Goal: Task Accomplishment & Management: Use online tool/utility

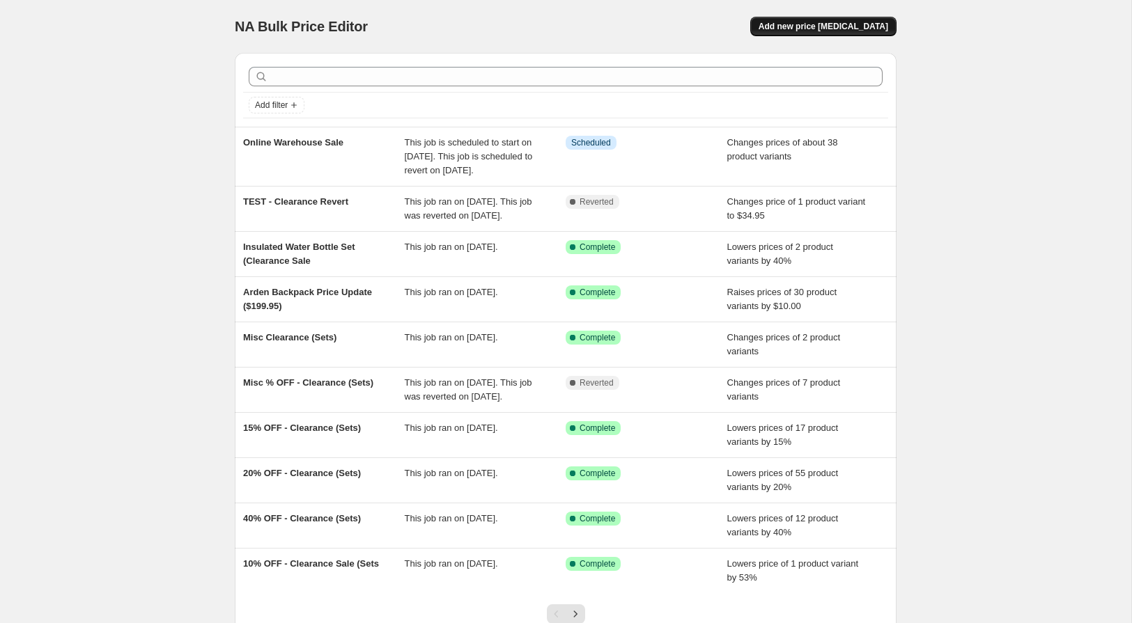
click at [815, 27] on span "Add new price [MEDICAL_DATA]" at bounding box center [824, 26] width 130 height 11
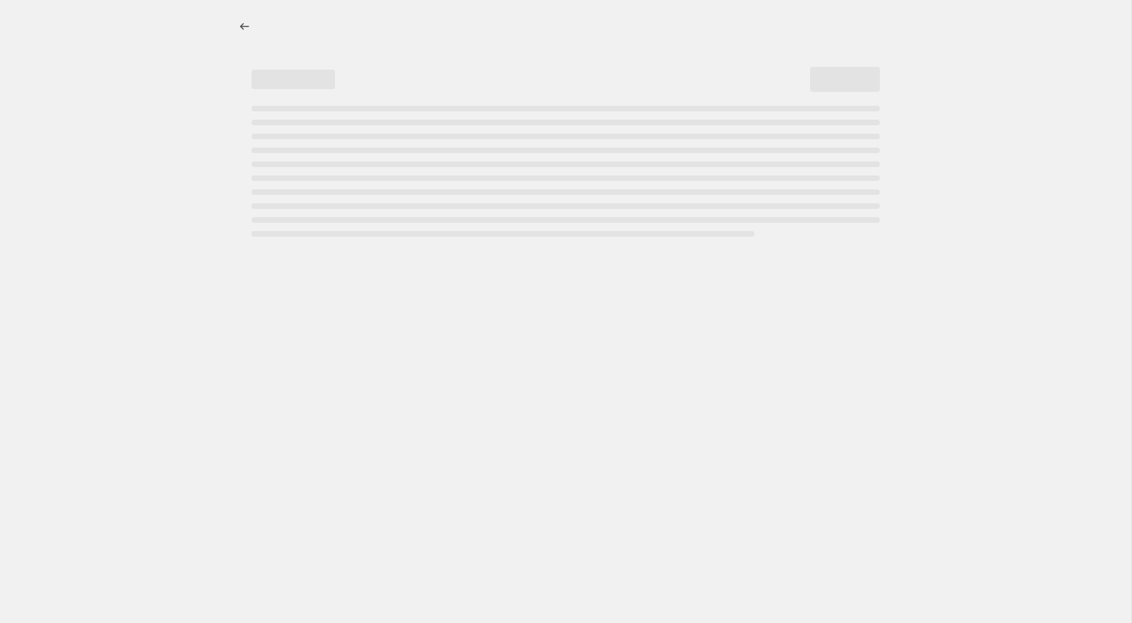
select select "percentage"
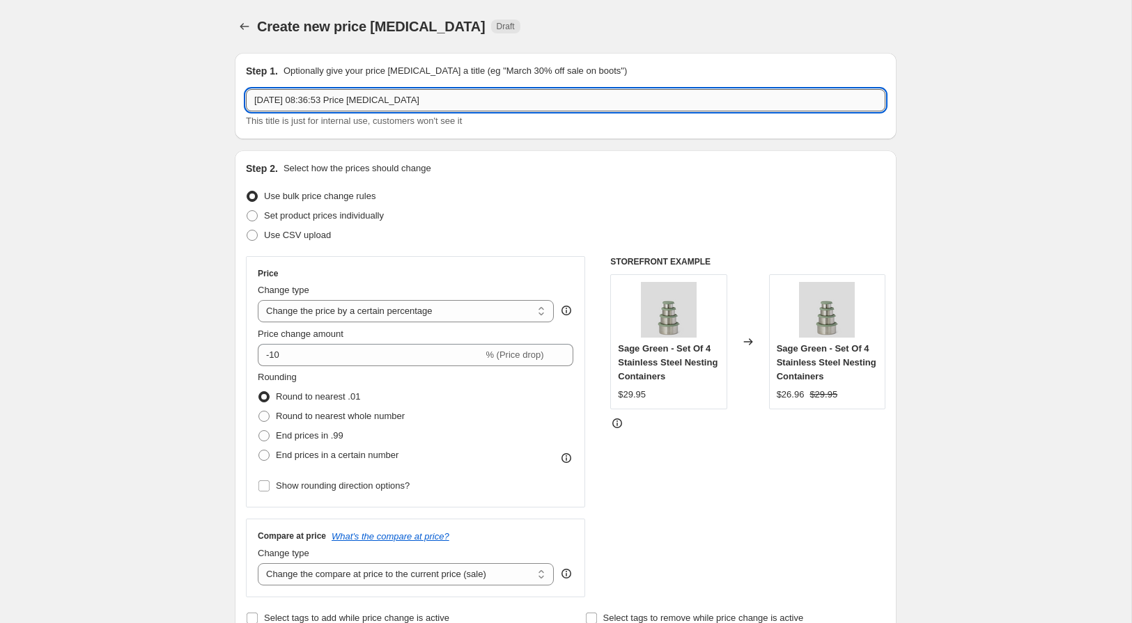
click at [405, 99] on input "[DATE] 08:36:53 Price [MEDICAL_DATA]" at bounding box center [566, 100] width 640 height 22
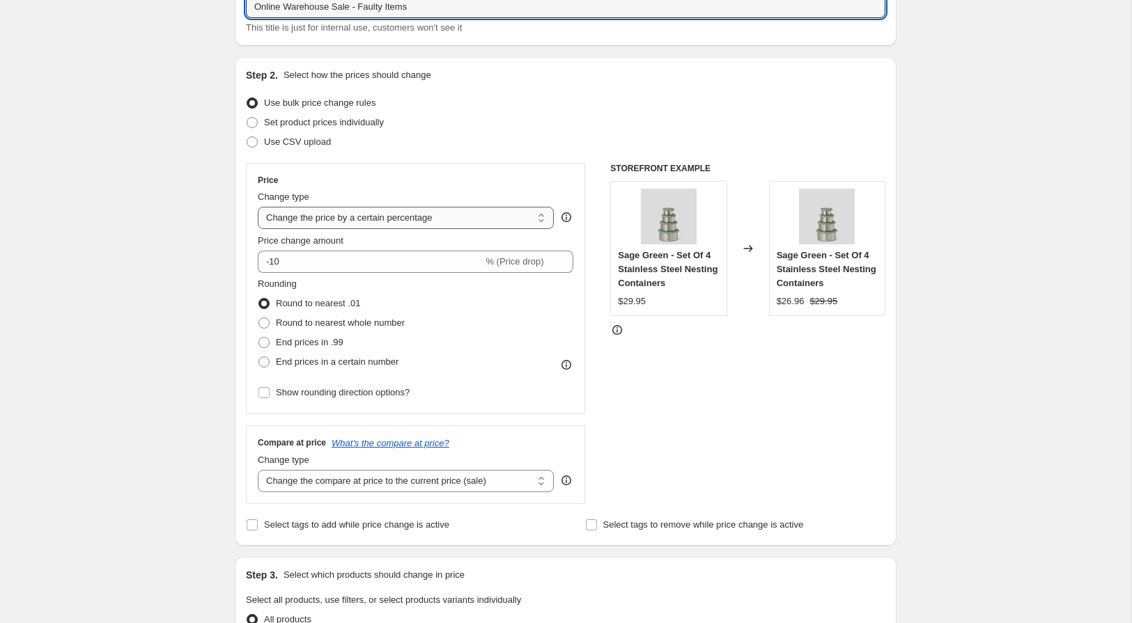
scroll to position [94, 0]
type input "Online Warehouse Sale - Faulty Items"
click at [389, 219] on select "Change the price to a certain amount Change the price by a certain amount Chang…" at bounding box center [406, 217] width 296 height 22
select select "no_change"
click at [258, 206] on select "Change the price to a certain amount Change the price by a certain amount Chang…" at bounding box center [406, 217] width 296 height 22
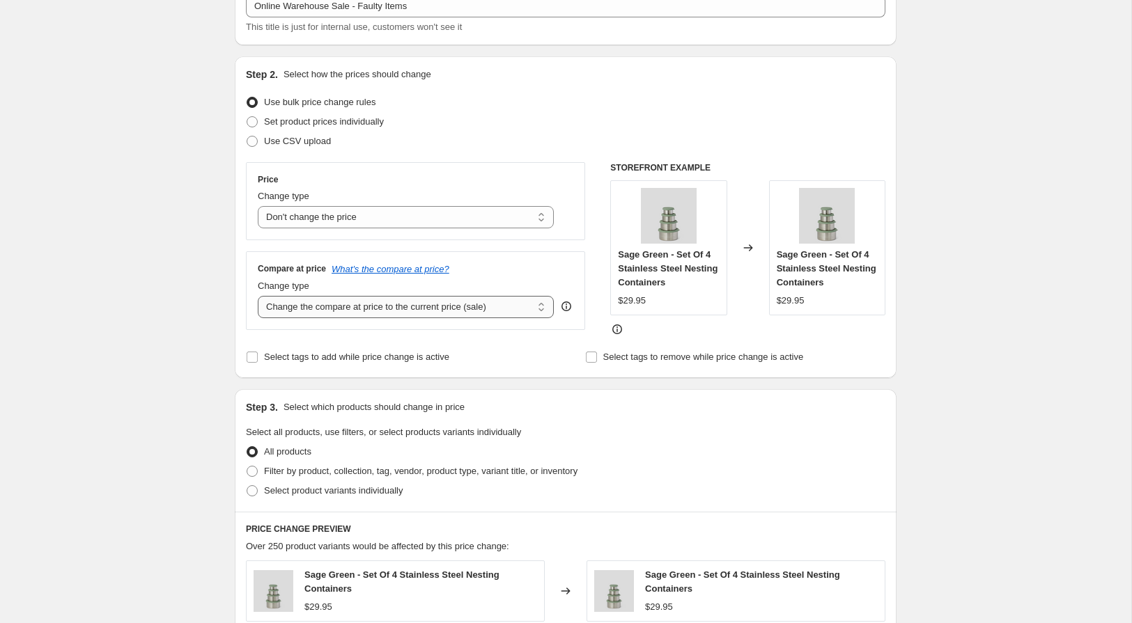
click at [510, 311] on select "Change the compare at price to the current price (sale) Change the compare at p…" at bounding box center [406, 307] width 296 height 22
select select "bp"
click at [258, 296] on select "Change the compare at price to the current price (sale) Change the compare at p…" at bounding box center [406, 307] width 296 height 22
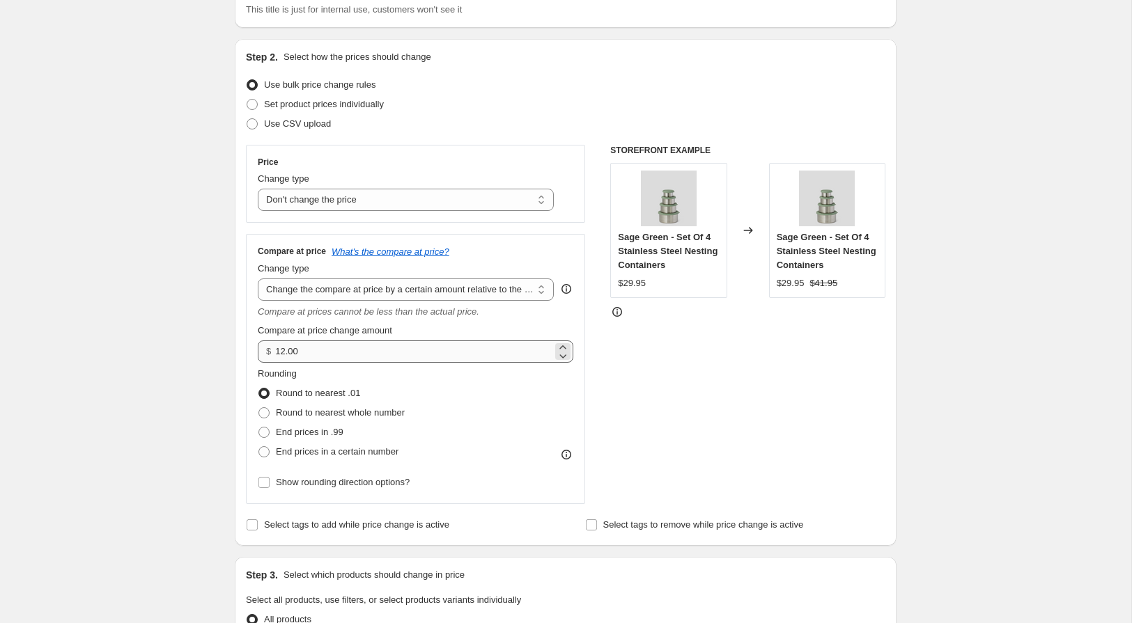
scroll to position [130, 0]
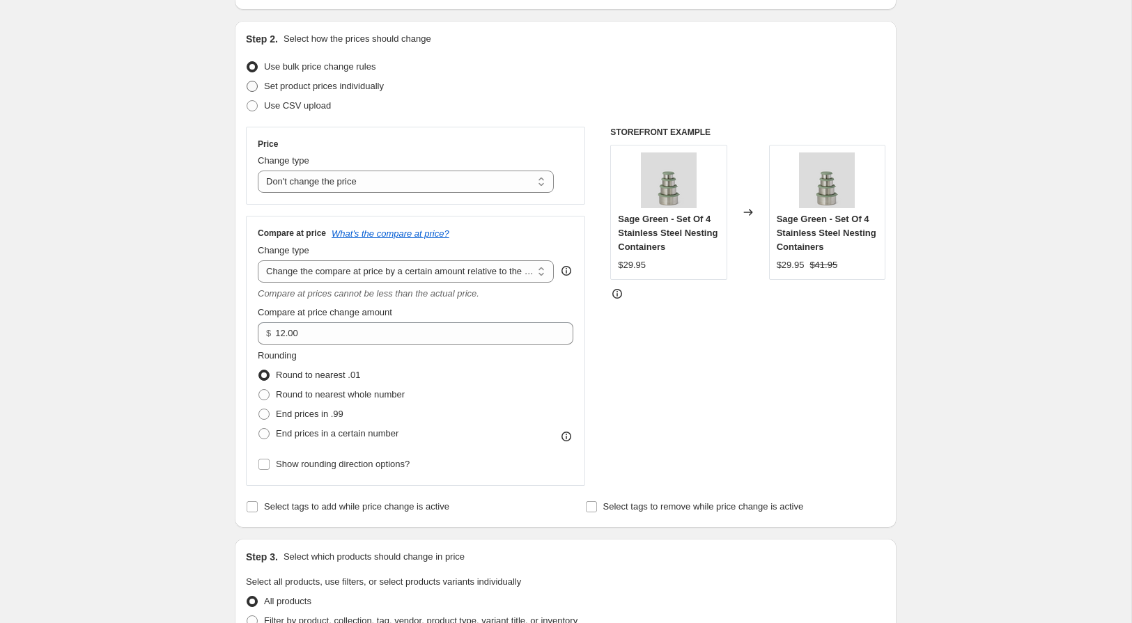
click at [293, 88] on span "Set product prices individually" at bounding box center [324, 86] width 120 height 10
click at [247, 82] on input "Set product prices individually" at bounding box center [247, 81] width 1 height 1
radio input "true"
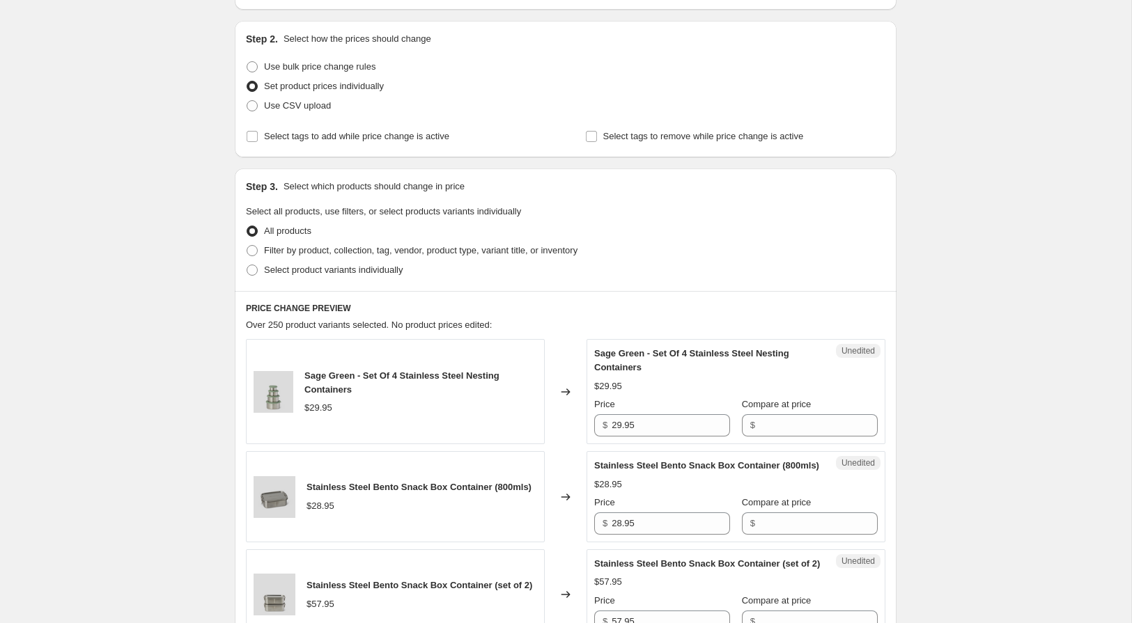
scroll to position [0, 0]
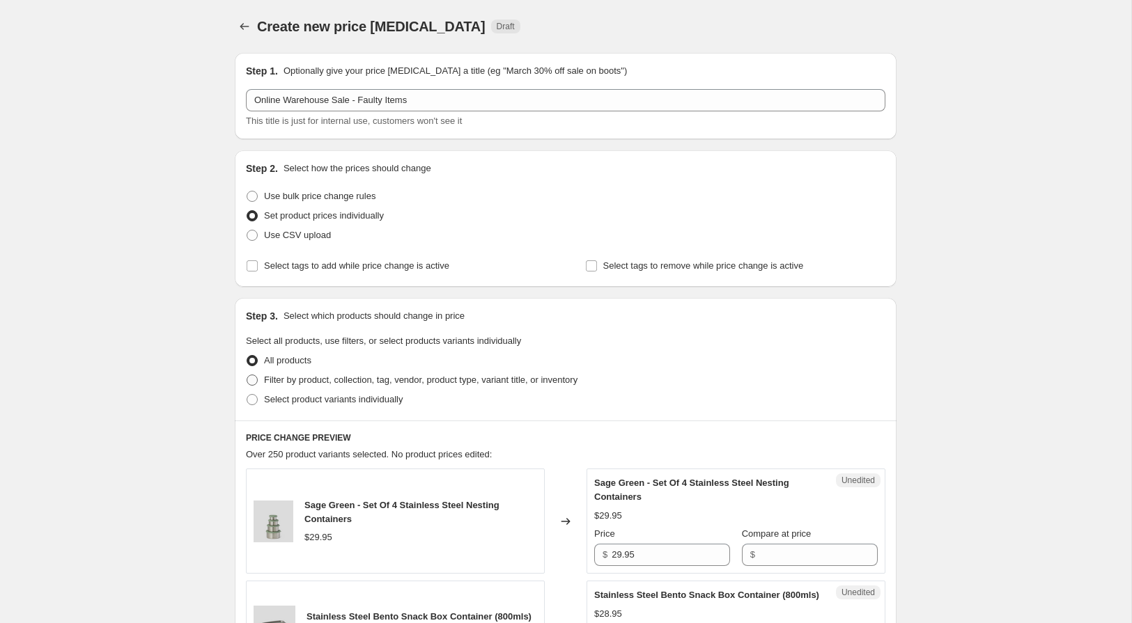
click at [302, 382] on span "Filter by product, collection, tag, vendor, product type, variant title, or inv…" at bounding box center [420, 380] width 313 height 10
click at [247, 375] on input "Filter by product, collection, tag, vendor, product type, variant title, or inv…" at bounding box center [247, 375] width 1 height 1
radio input "true"
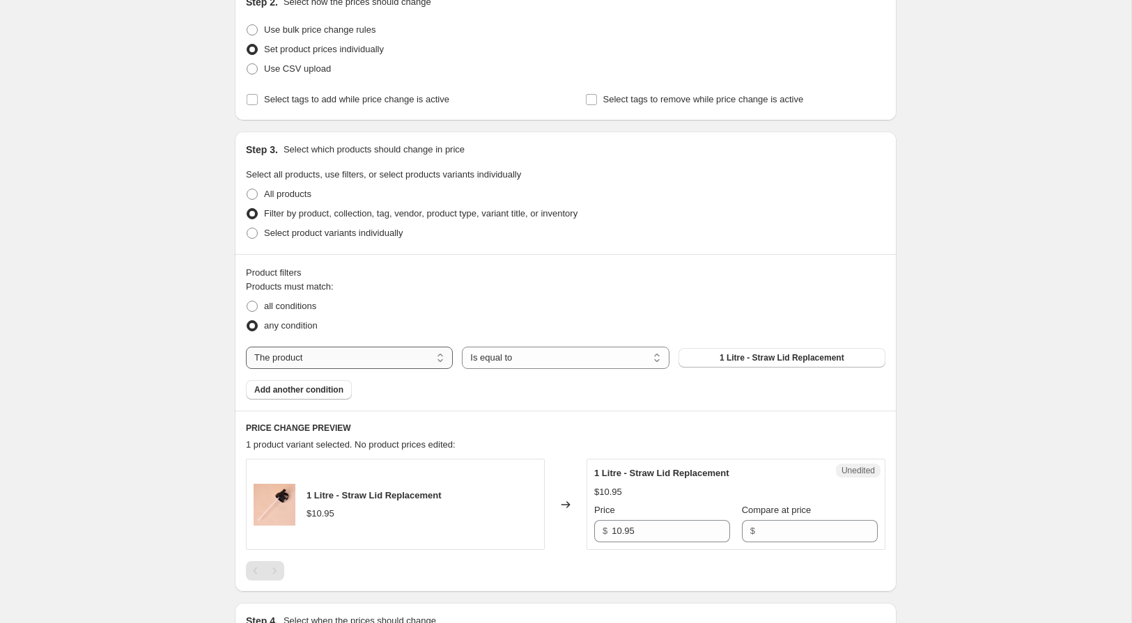
scroll to position [169, 0]
click at [364, 356] on select "The product The product's collection The product's tag The product's vendor The…" at bounding box center [349, 356] width 207 height 22
select select "collection"
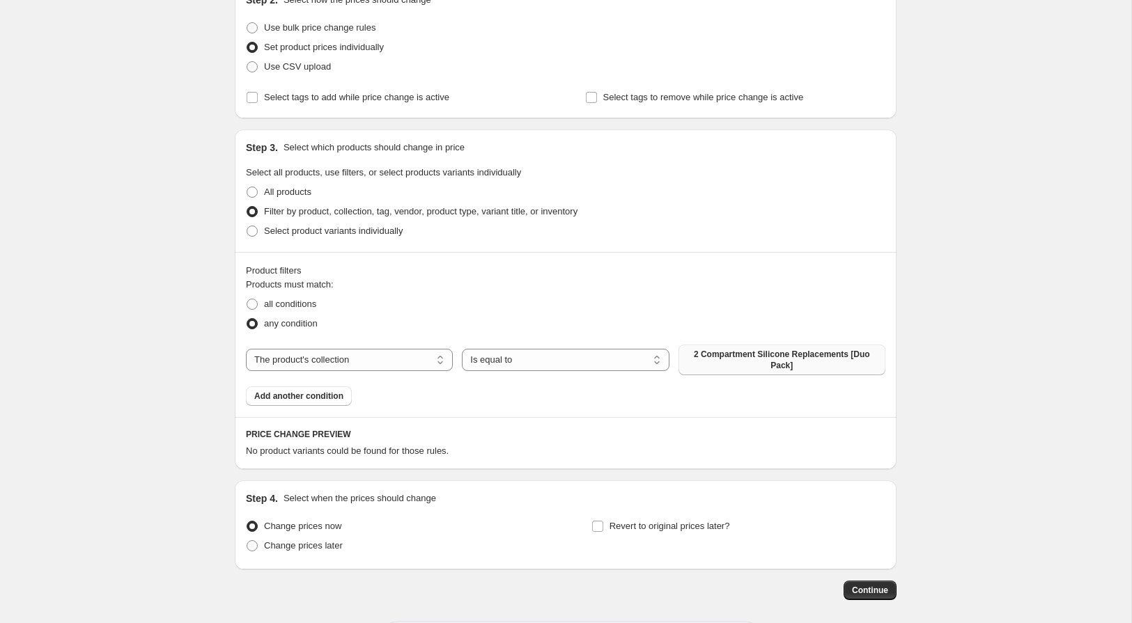
click at [743, 359] on span "2 Compartment Silicone Replacements [Duo Pack]" at bounding box center [782, 360] width 190 height 22
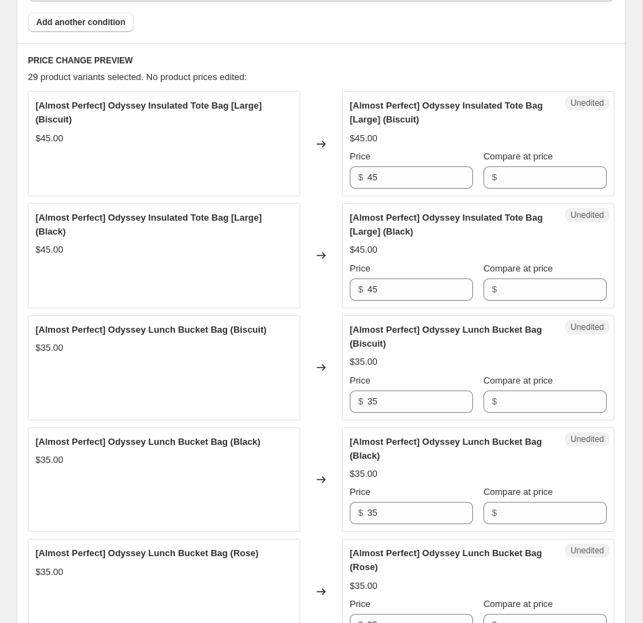
scroll to position [564, 0]
click at [520, 176] on input "Compare at price" at bounding box center [554, 177] width 106 height 22
type input "169.95"
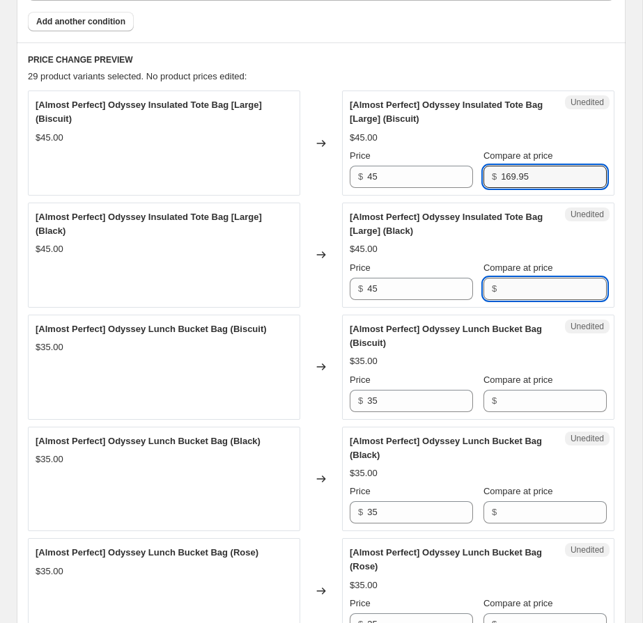
click at [543, 287] on input "Compare at price" at bounding box center [554, 289] width 106 height 22
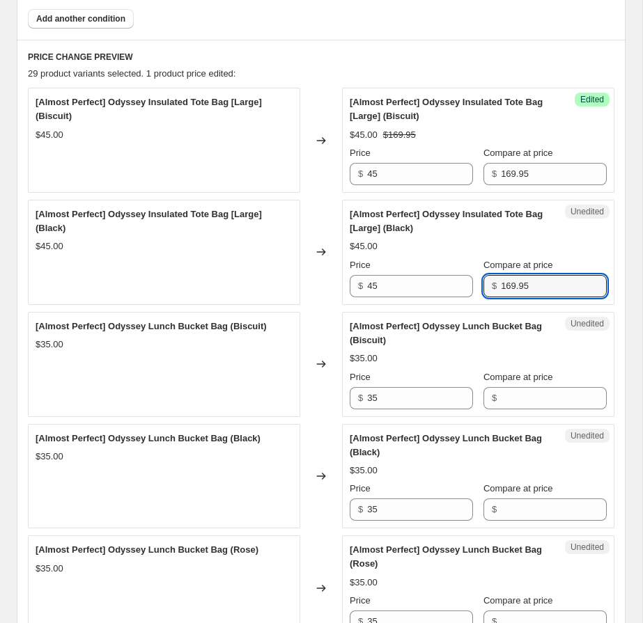
type input "169.95"
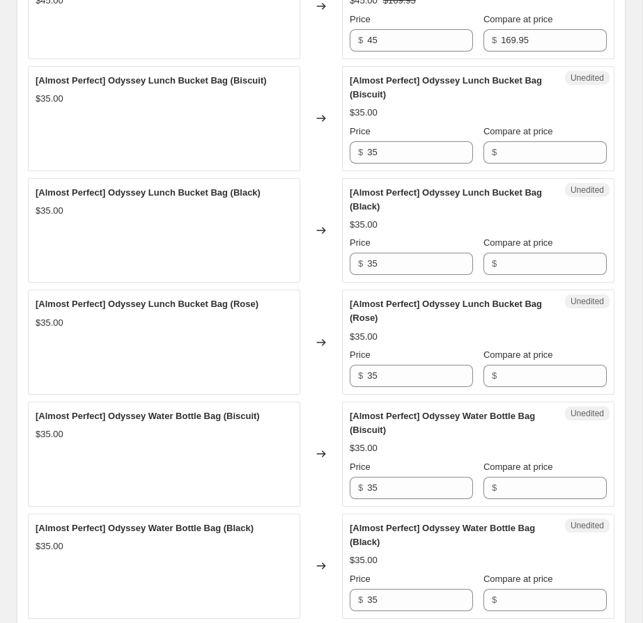
scroll to position [842, 0]
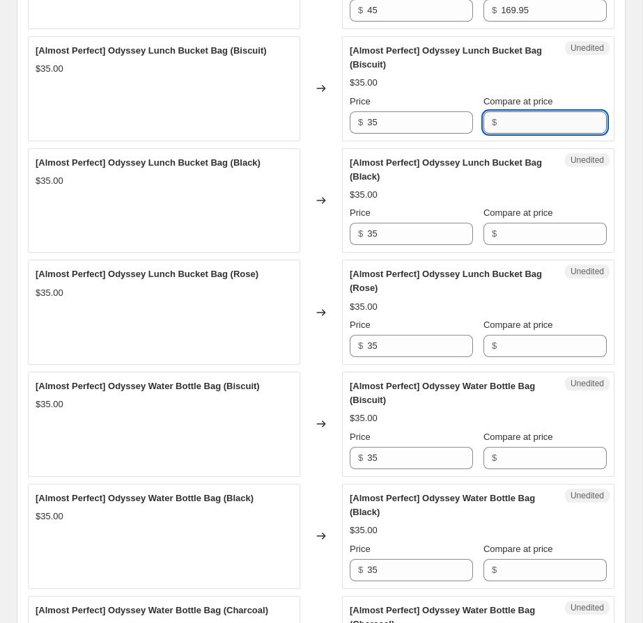
click at [513, 126] on input "Compare at price" at bounding box center [554, 122] width 106 height 22
click at [555, 118] on input "129.95" at bounding box center [554, 122] width 106 height 22
click at [555, 118] on input "129.95" at bounding box center [554, 123] width 106 height 22
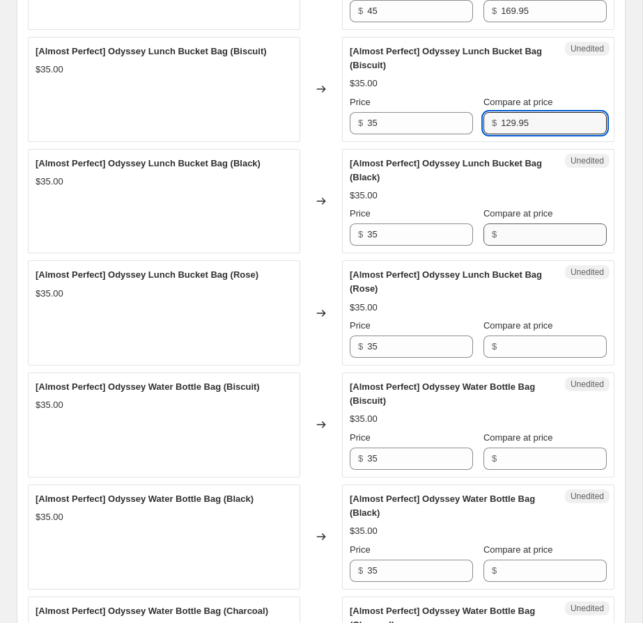
type input "129.95"
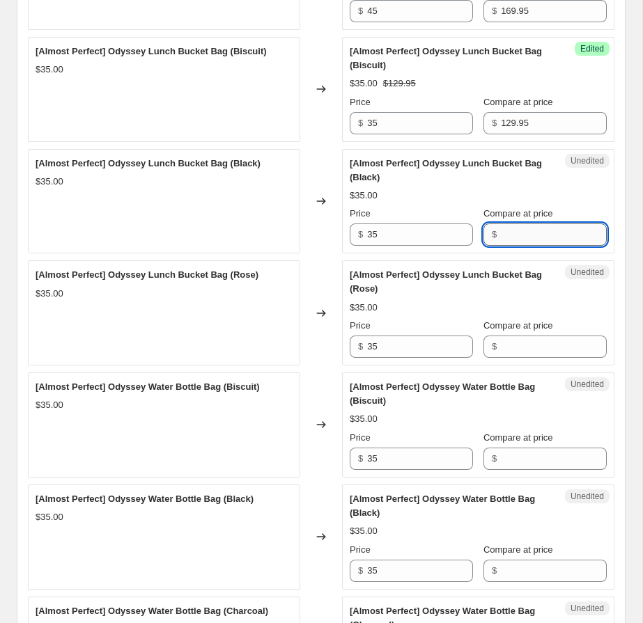
click at [518, 233] on input "Compare at price" at bounding box center [554, 235] width 106 height 22
paste input "129.95"
type input "129.95"
click at [516, 347] on input "Compare at price" at bounding box center [554, 347] width 106 height 22
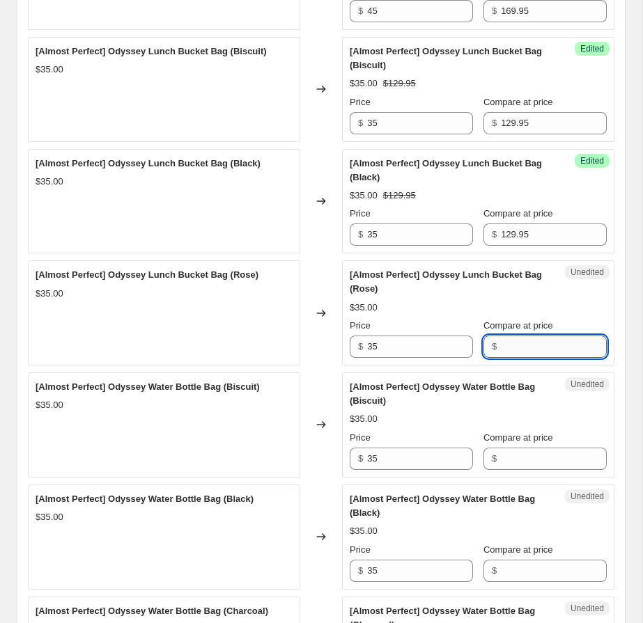
paste input "129.95"
type input "129.95"
click at [511, 462] on input "Compare at price" at bounding box center [554, 459] width 106 height 22
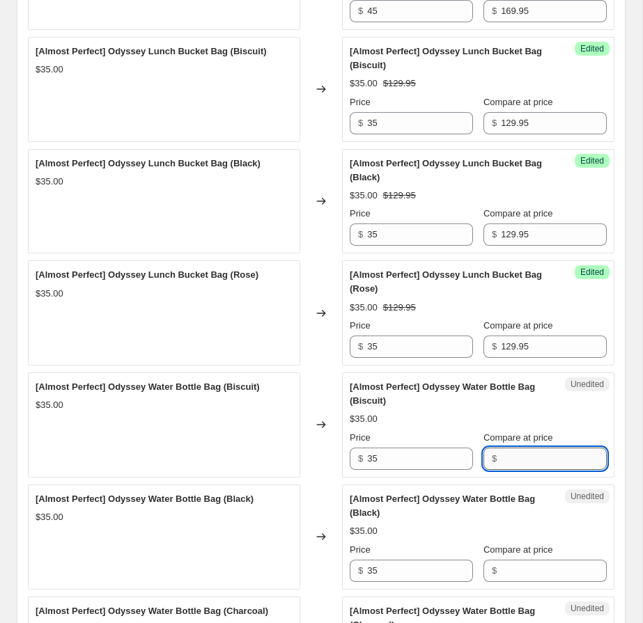
paste input "129.95"
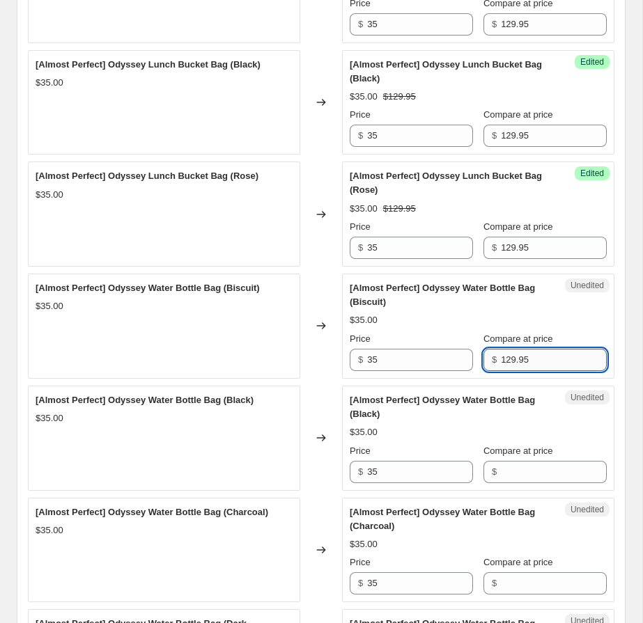
scroll to position [938, 0]
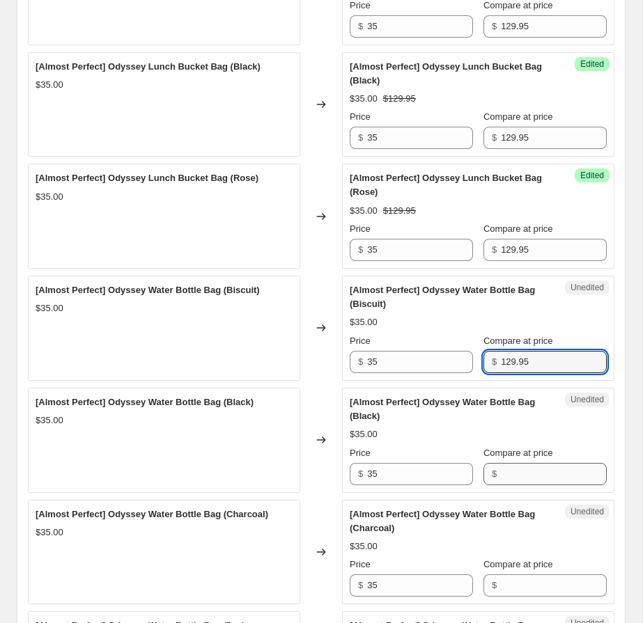
type input "129.95"
click at [509, 469] on input "Compare at price" at bounding box center [554, 474] width 106 height 22
click at [543, 363] on input "129.95" at bounding box center [554, 362] width 106 height 22
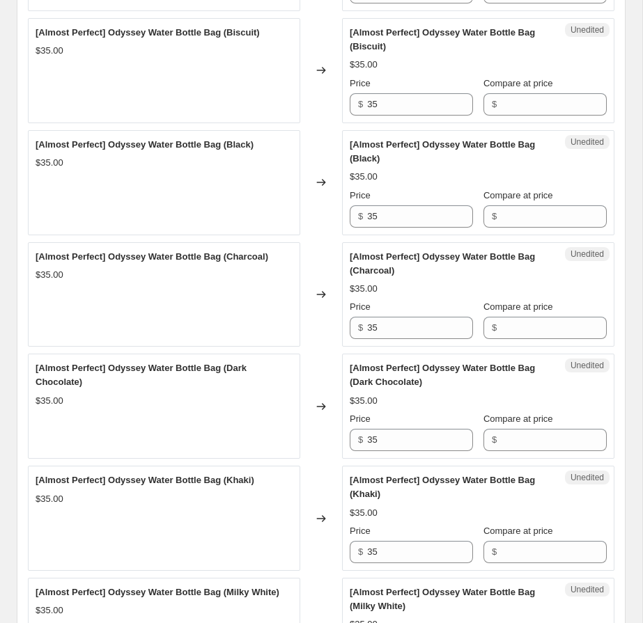
scroll to position [1197, 0]
click at [543, 103] on input "89.95" at bounding box center [554, 104] width 106 height 22
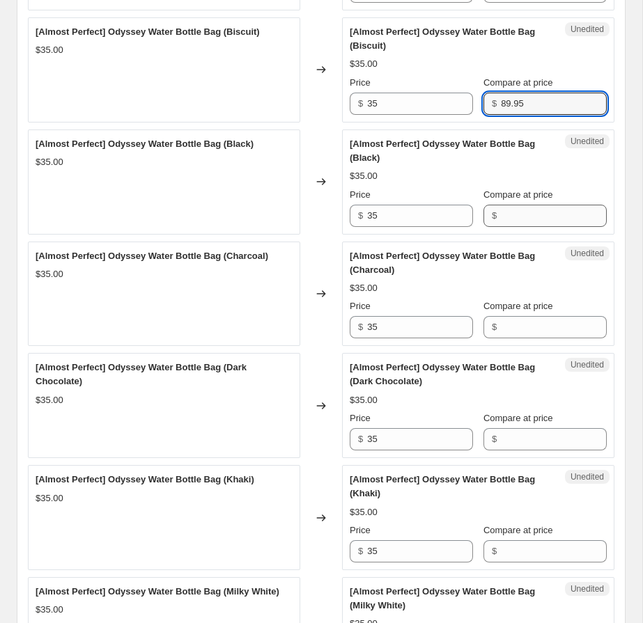
type input "89.95"
click at [520, 214] on input "Compare at price" at bounding box center [554, 216] width 106 height 22
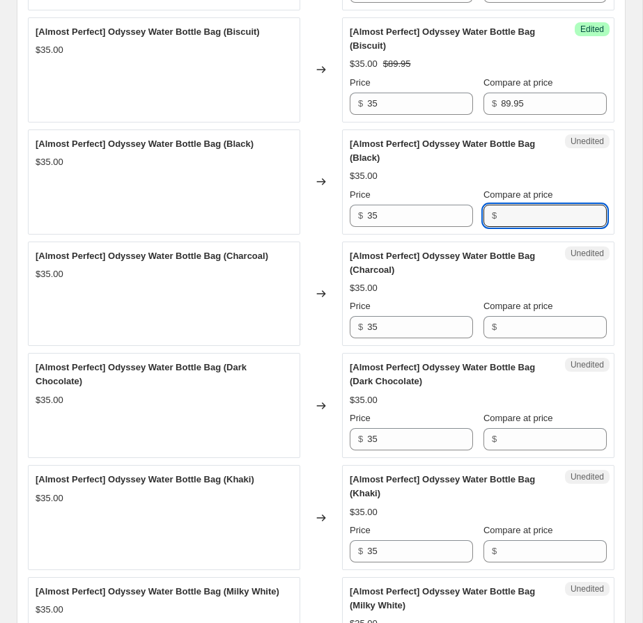
paste input "89.95"
type input "89.95"
click at [522, 332] on input "Compare at price" at bounding box center [554, 327] width 106 height 22
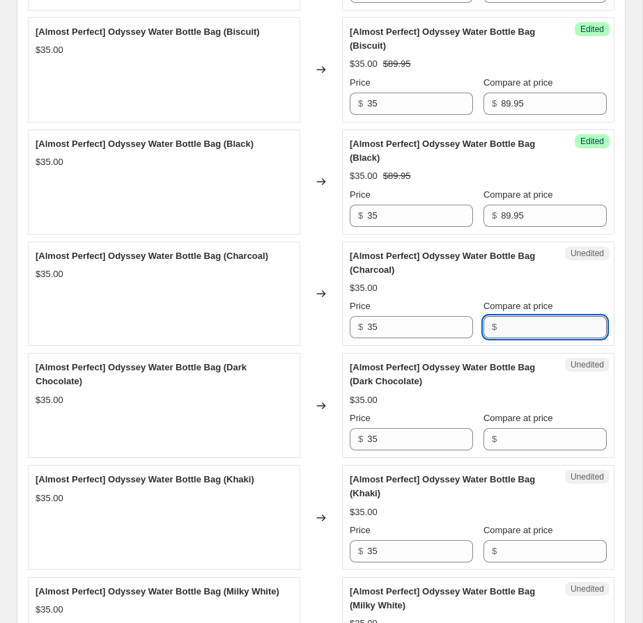
paste input "89.95"
type input "89.95"
click at [512, 435] on input "Compare at price" at bounding box center [554, 439] width 106 height 22
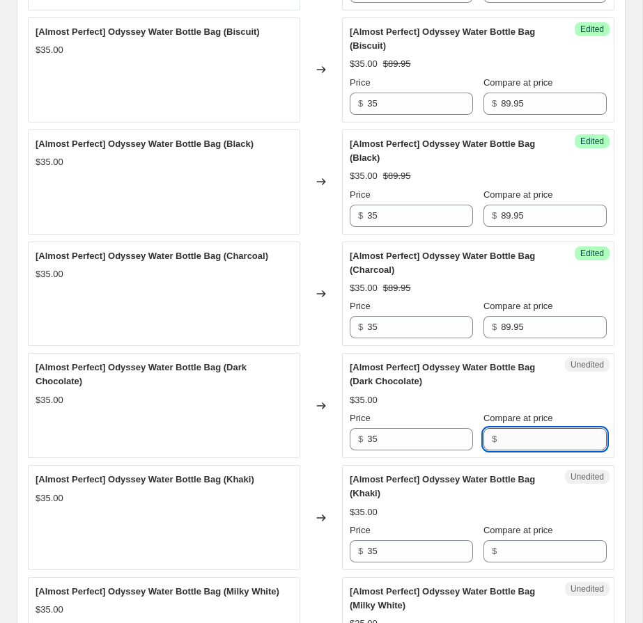
paste input "89.95"
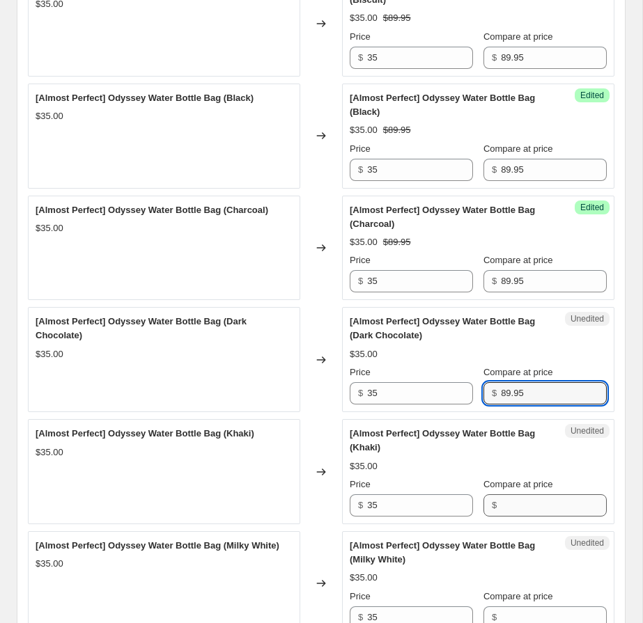
scroll to position [1257, 0]
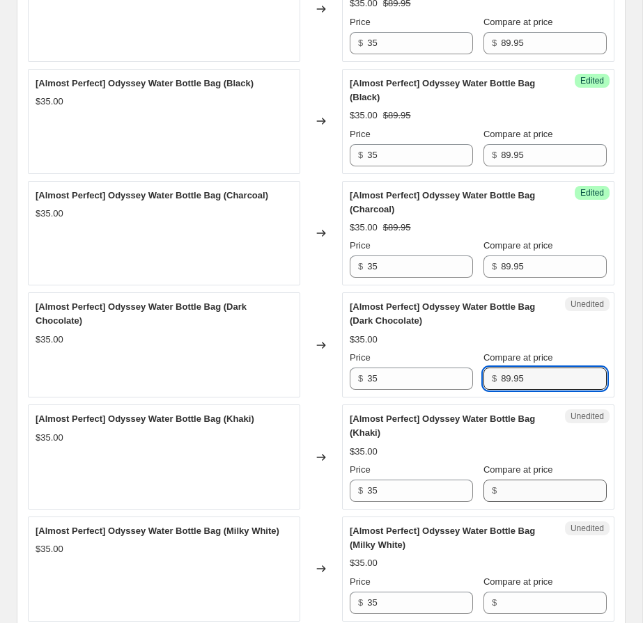
type input "89.95"
click at [534, 494] on input "Compare at price" at bounding box center [554, 491] width 106 height 22
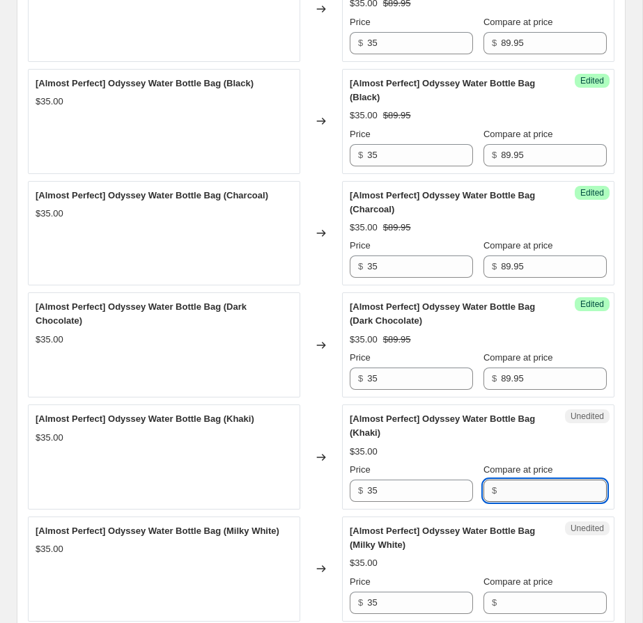
paste input "89.95"
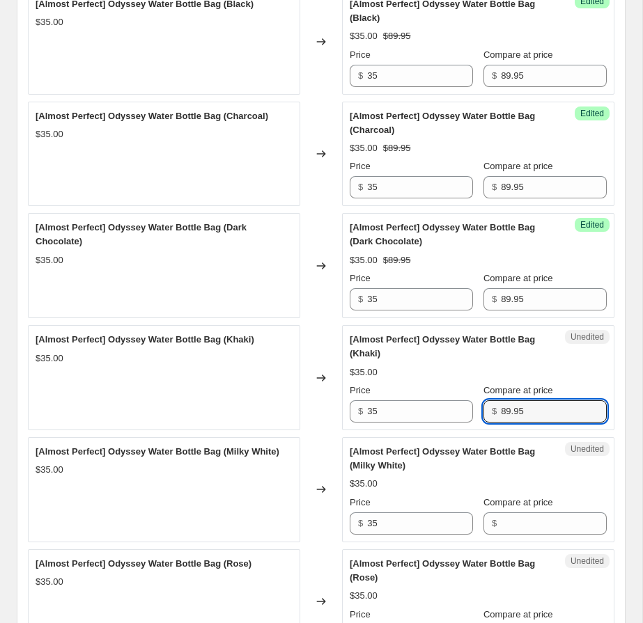
scroll to position [1351, 0]
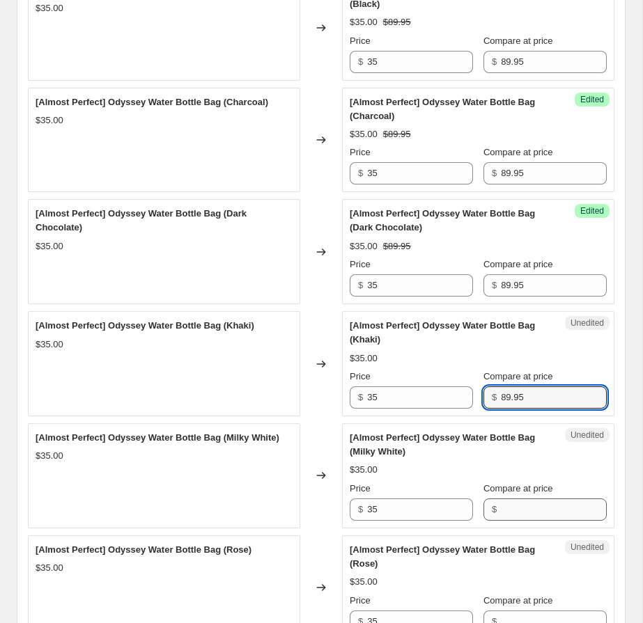
type input "89.95"
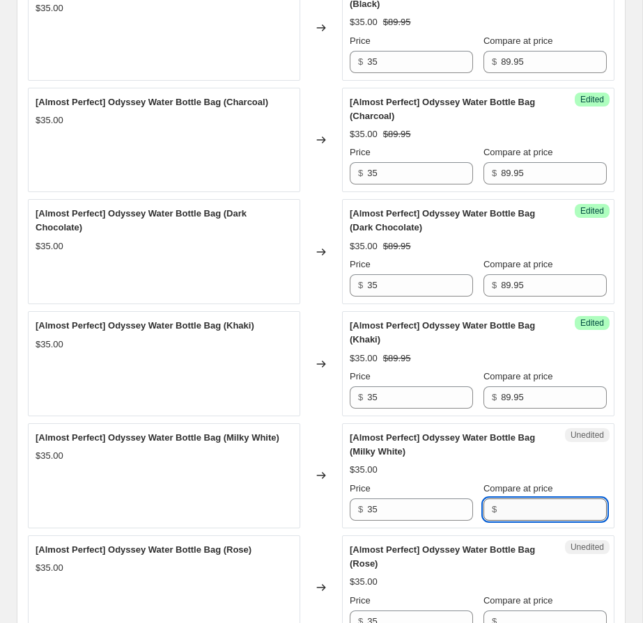
click at [527, 509] on input "Compare at price" at bounding box center [554, 510] width 106 height 22
paste input "89.95"
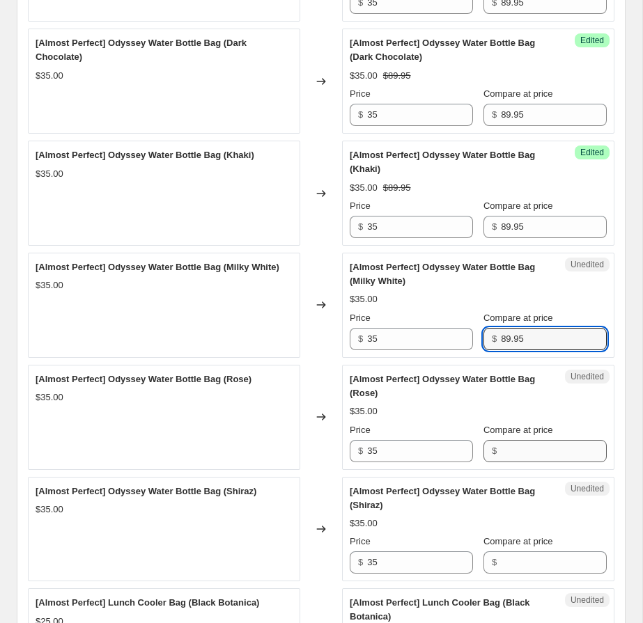
type input "89.95"
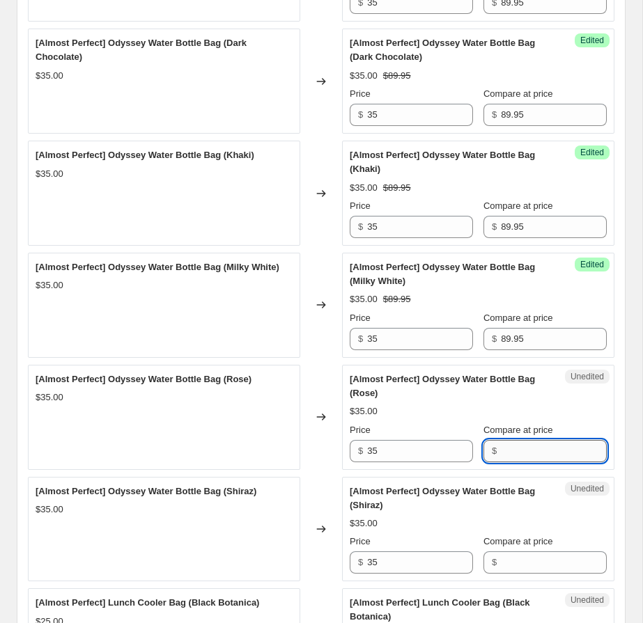
click at [541, 449] on input "Compare at price" at bounding box center [554, 451] width 106 height 22
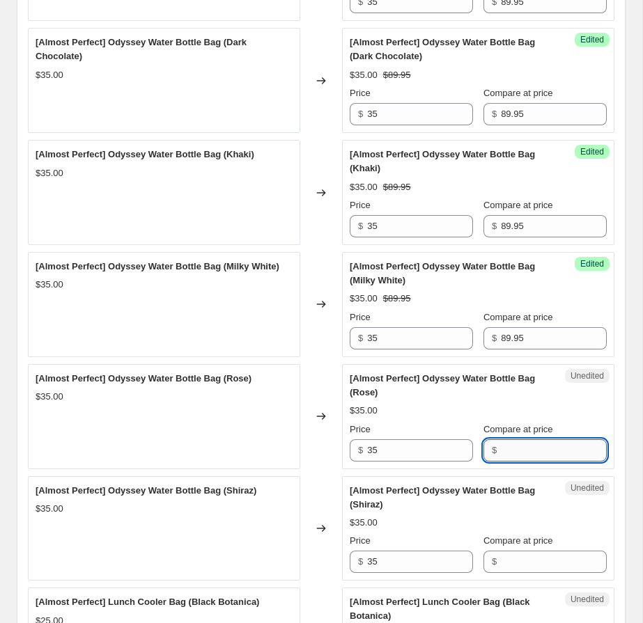
paste input "89.95"
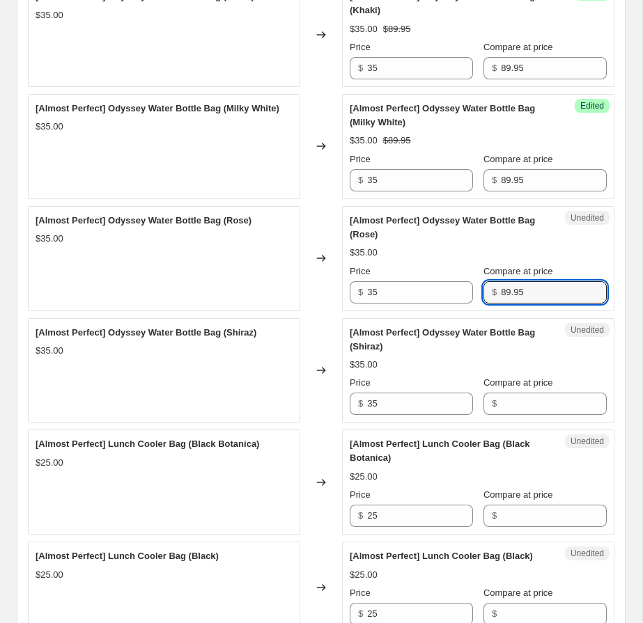
scroll to position [1684, 0]
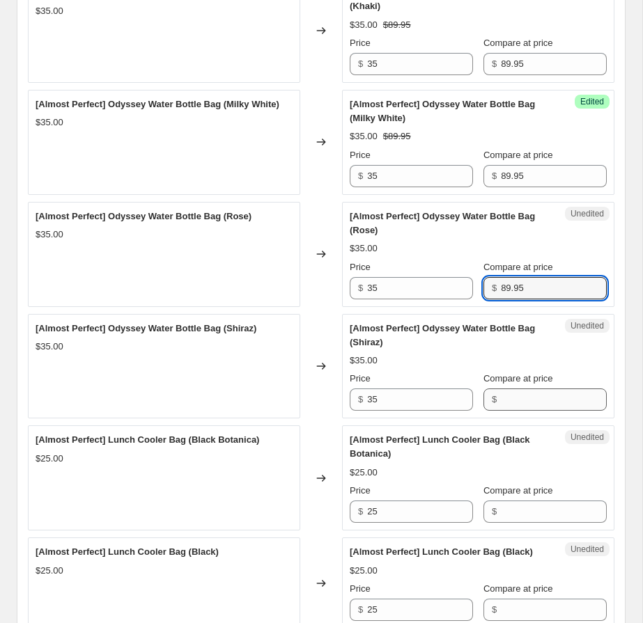
type input "89.95"
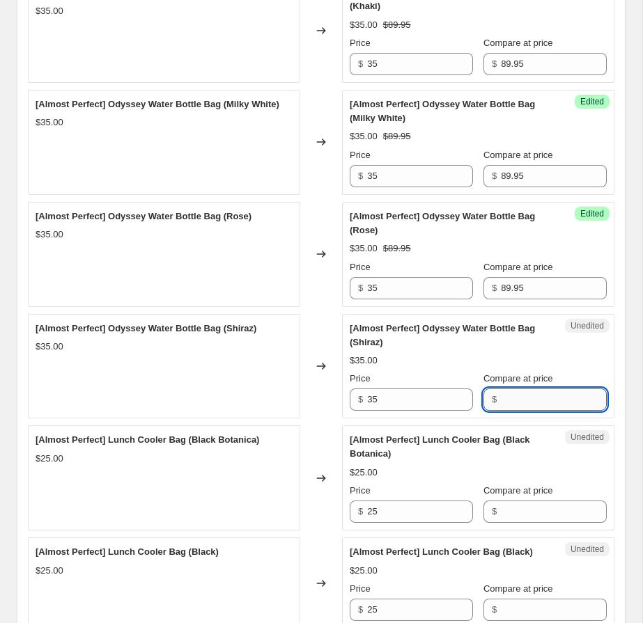
click at [525, 401] on input "Compare at price" at bounding box center [554, 400] width 106 height 22
paste input "89.95"
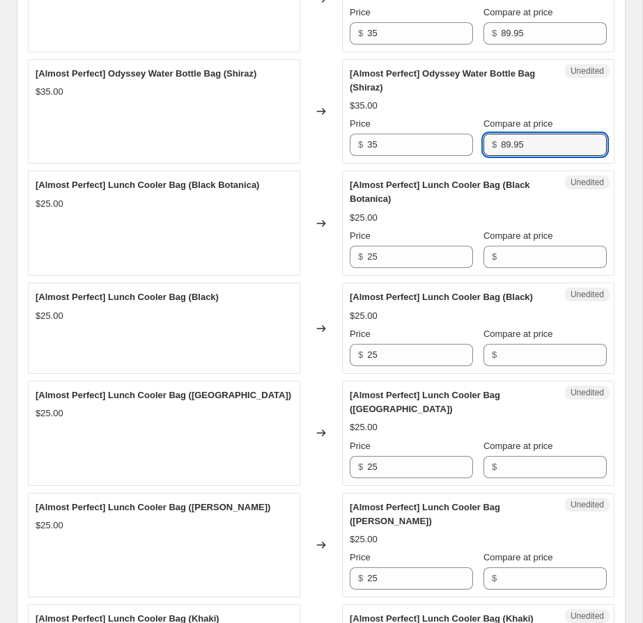
scroll to position [1972, 0]
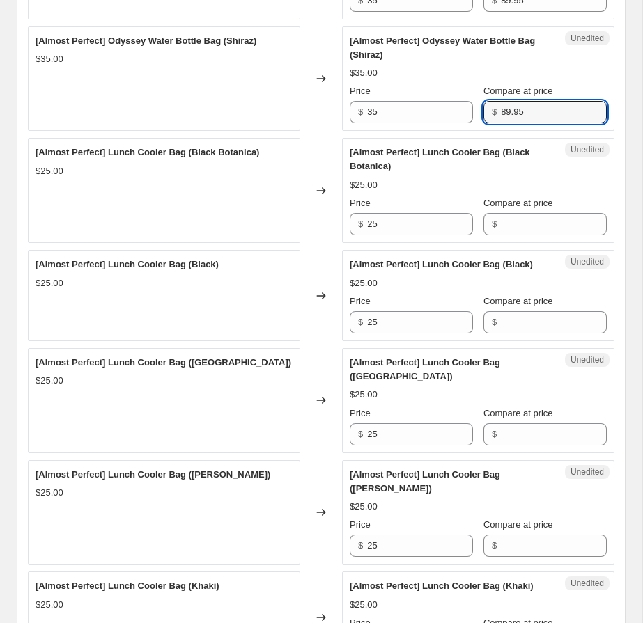
type input "89.95"
click at [534, 187] on div "$25.00" at bounding box center [478, 185] width 257 height 14
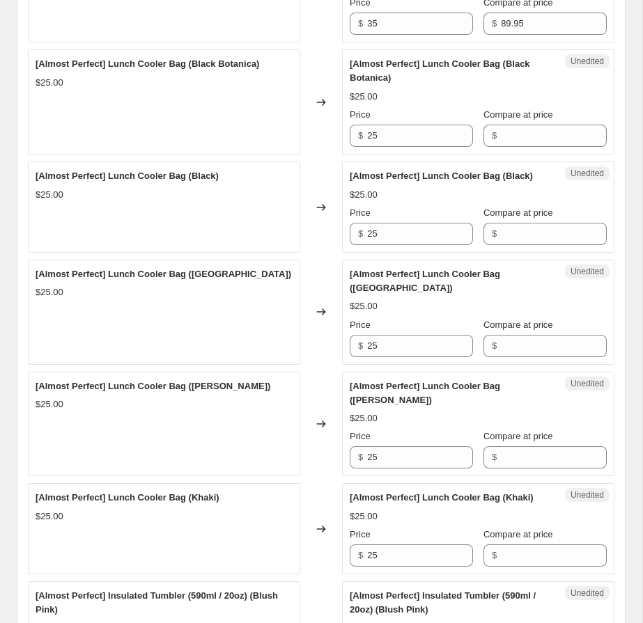
scroll to position [2061, 0]
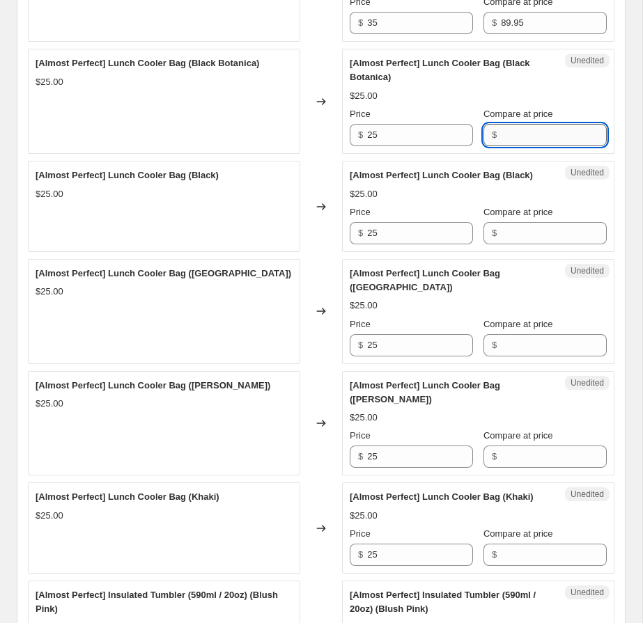
click at [537, 139] on input "Compare at price" at bounding box center [554, 135] width 106 height 22
click at [548, 138] on input "64.95" at bounding box center [554, 135] width 106 height 22
type input "64.95"
click at [527, 228] on input "Compare at price" at bounding box center [554, 233] width 106 height 22
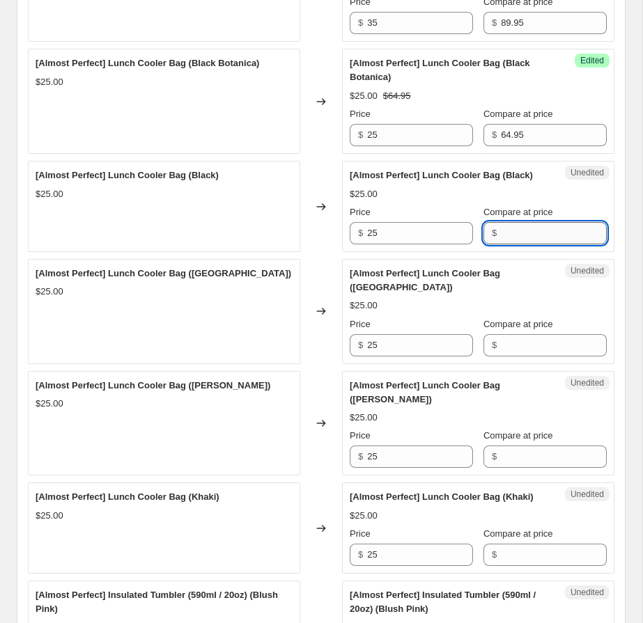
paste input "64.95"
type input "64.95"
click at [518, 334] on input "Compare at price" at bounding box center [554, 345] width 106 height 22
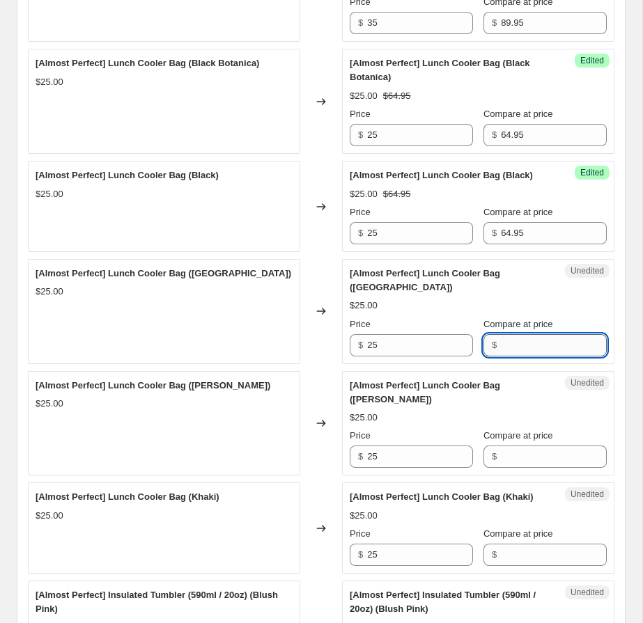
paste input "64.95"
type input "64.95"
click at [530, 446] on input "Compare at price" at bounding box center [554, 457] width 106 height 22
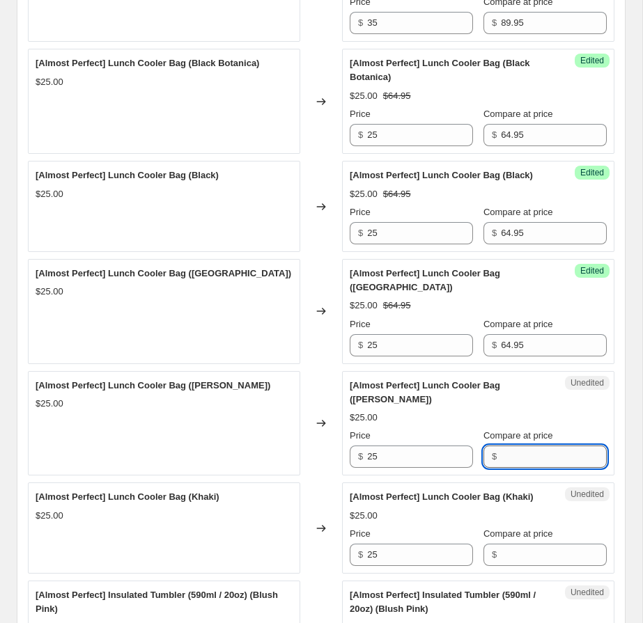
paste input "64.95"
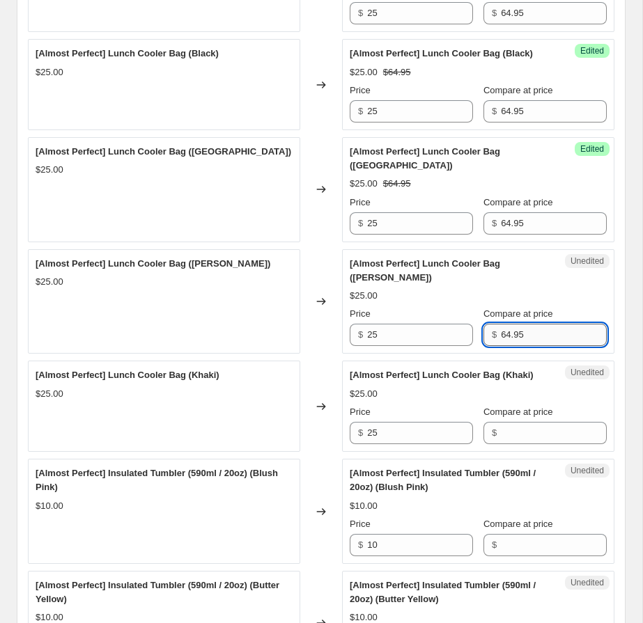
scroll to position [2196, 0]
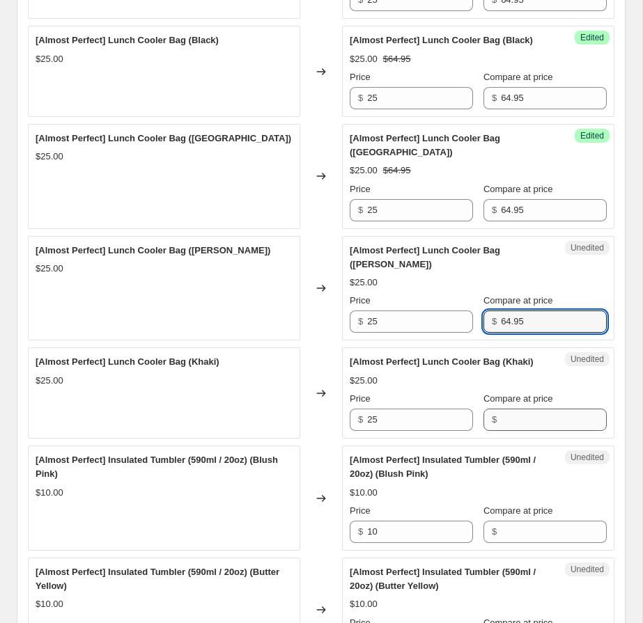
type input "64.95"
click at [538, 409] on input "Compare at price" at bounding box center [554, 420] width 106 height 22
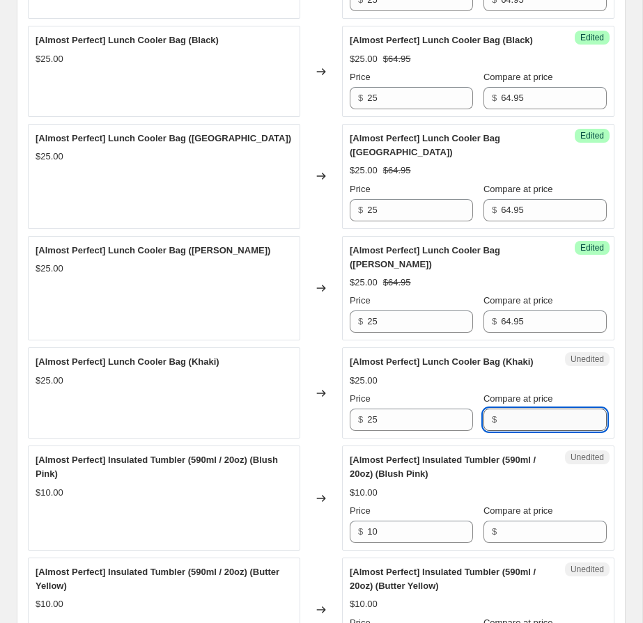
paste input "64.95"
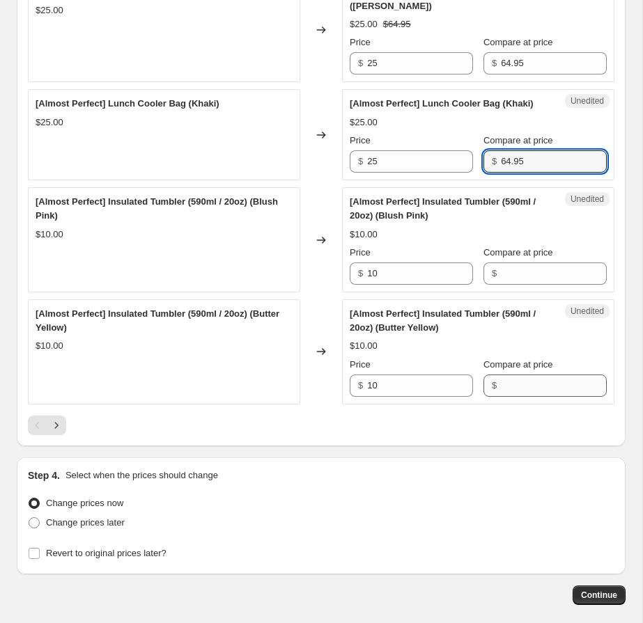
scroll to position [2458, 0]
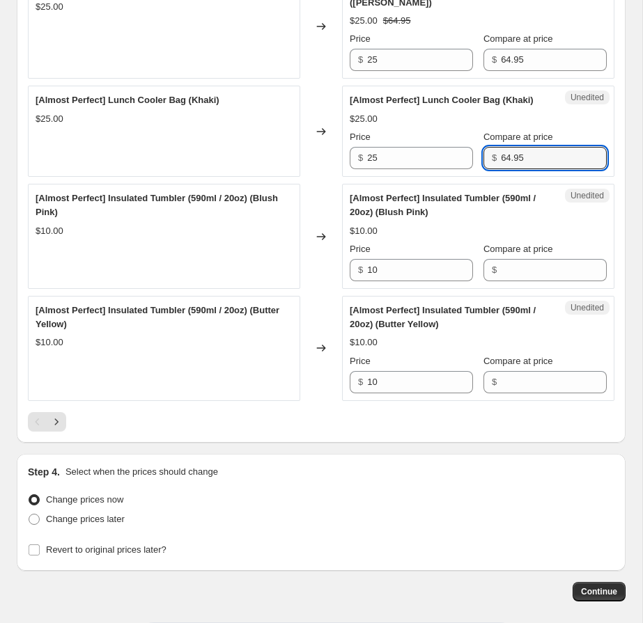
type input "64.95"
click at [532, 259] on input "Compare at price" at bounding box center [554, 270] width 106 height 22
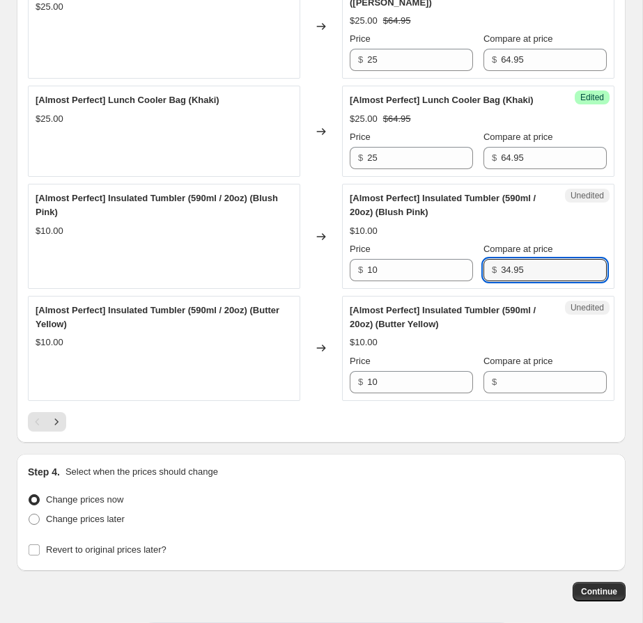
scroll to position [2454, 0]
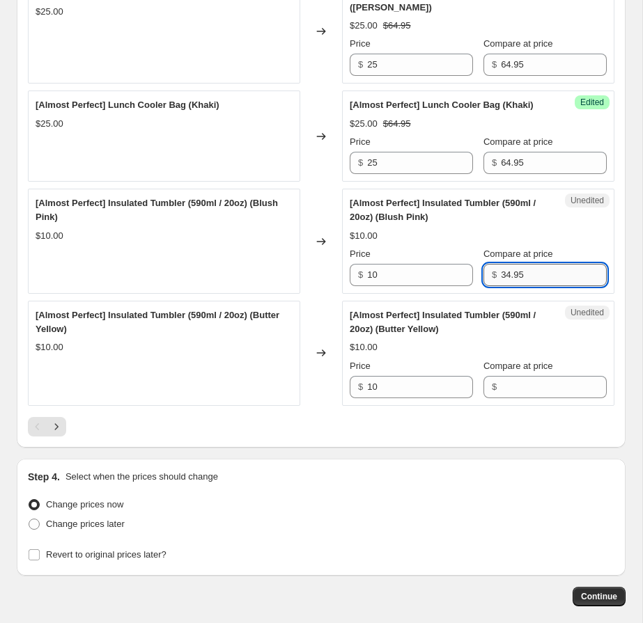
click at [548, 265] on input "34.95" at bounding box center [554, 275] width 106 height 22
type input "34.95"
click at [548, 376] on input "Compare at price" at bounding box center [554, 387] width 106 height 22
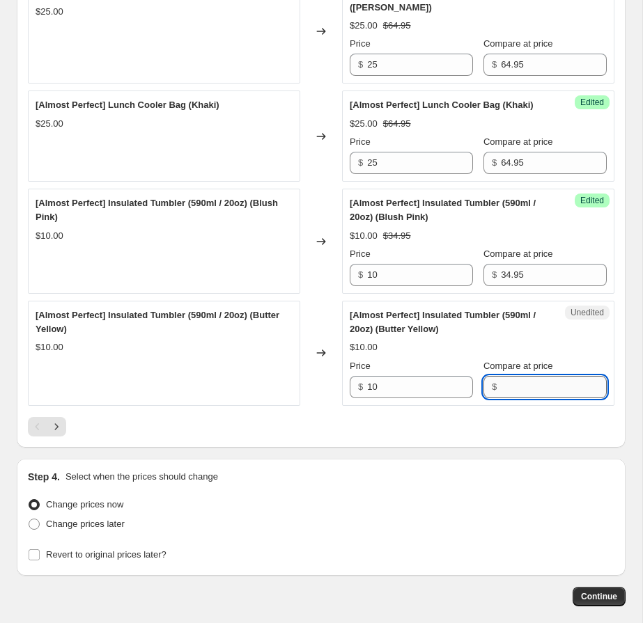
paste input "34.95"
type input "34.95"
click at [542, 417] on div at bounding box center [321, 427] width 587 height 20
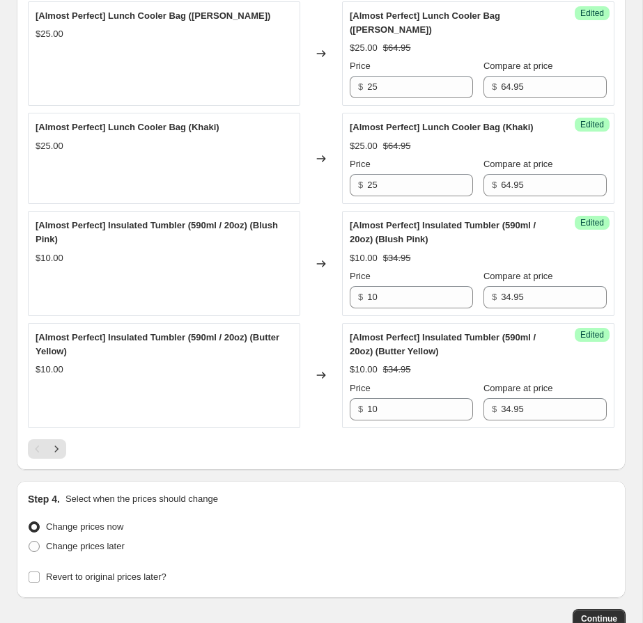
scroll to position [2508, 0]
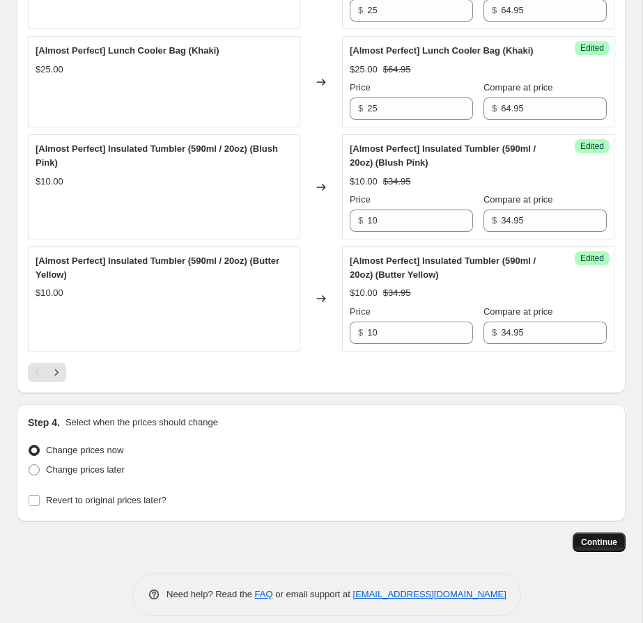
click at [598, 537] on span "Continue" at bounding box center [599, 542] width 36 height 11
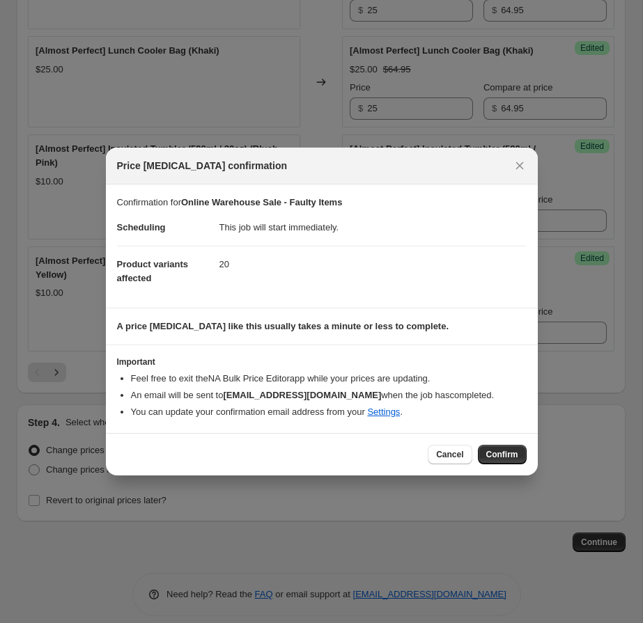
click at [492, 452] on span "Confirm" at bounding box center [502, 454] width 32 height 11
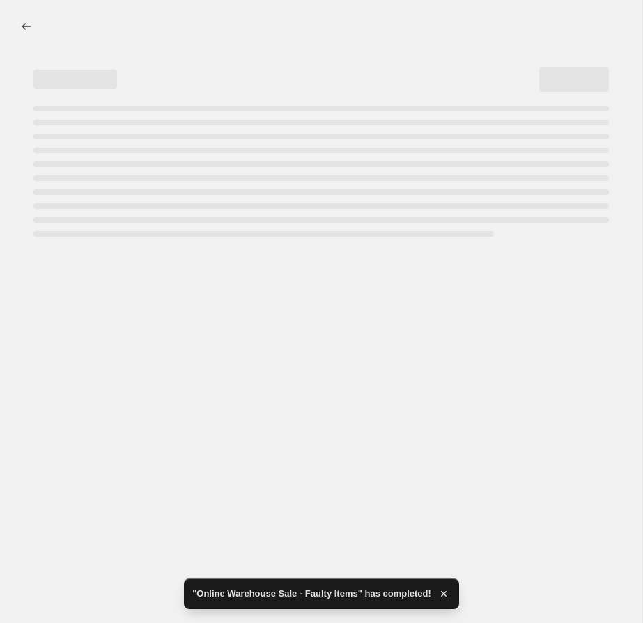
select select "collection"
